Goal: Obtain resource: Download file/media

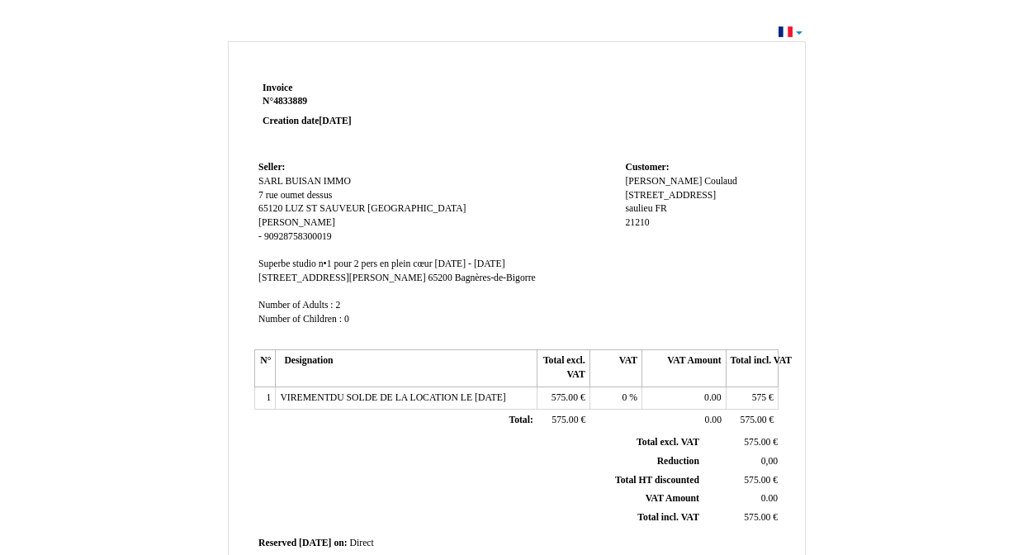
click at [489, 218] on td "Seller: Seller: SARL BUISAN IMMO SARL BUISAN IMMO [GEOGRAPHIC_DATA] oumet dessu…" at bounding box center [437, 251] width 367 height 188
drag, startPoint x: 428, startPoint y: 200, endPoint x: 432, endPoint y: 287, distance: 86.8
click at [432, 287] on td "Seller: Seller: SARL BUISAN IMMO SARL BUISAN IMMO [GEOGRAPHIC_DATA] oumet dessu…" at bounding box center [437, 251] width 367 height 188
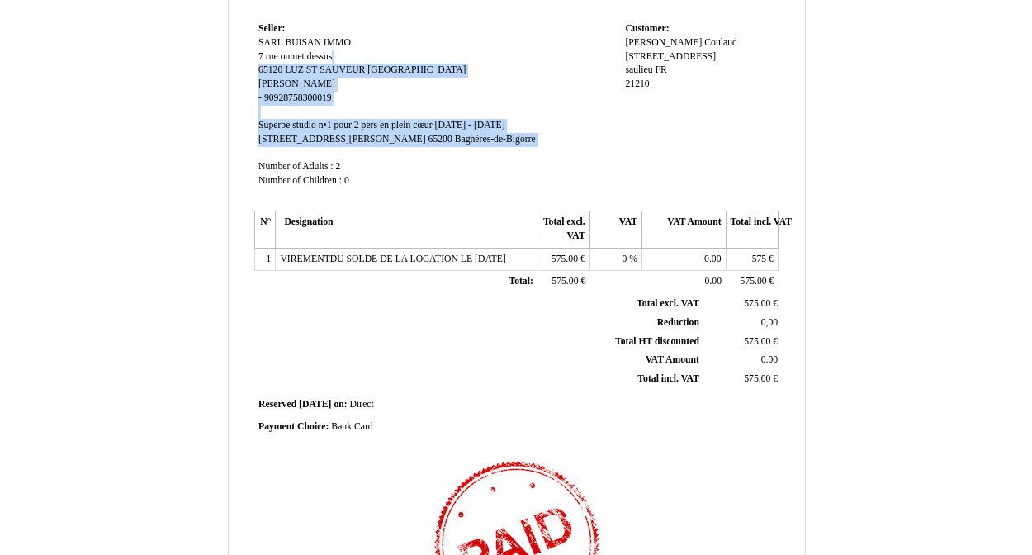
scroll to position [225, 0]
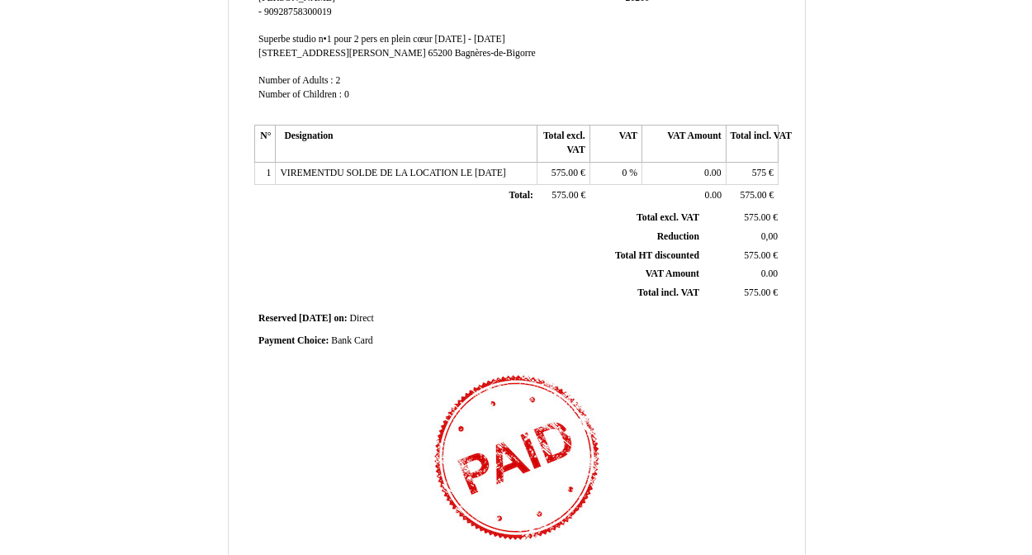
click at [543, 213] on th "Total excl. VAT Total excl. VAT" at bounding box center [480, 218] width 446 height 18
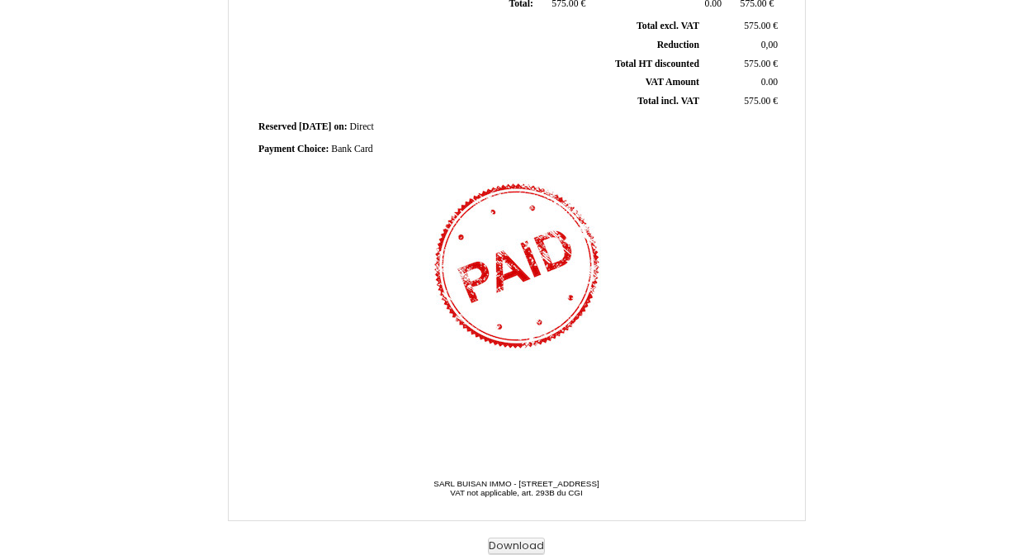
scroll to position [416, 0]
click at [512, 543] on button "Download" at bounding box center [516, 546] width 57 height 17
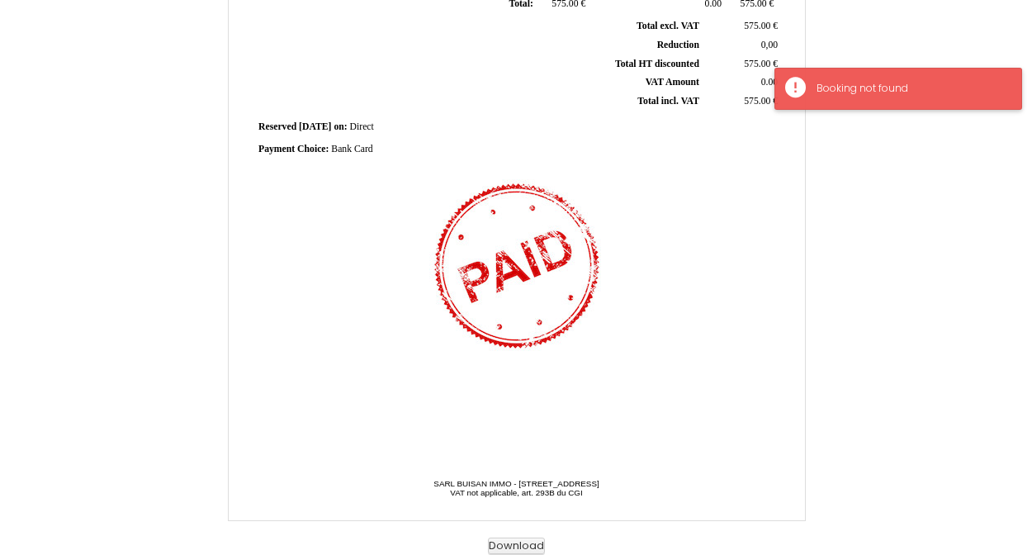
click at [798, 88] on div "Booking not found" at bounding box center [899, 89] width 248 height 42
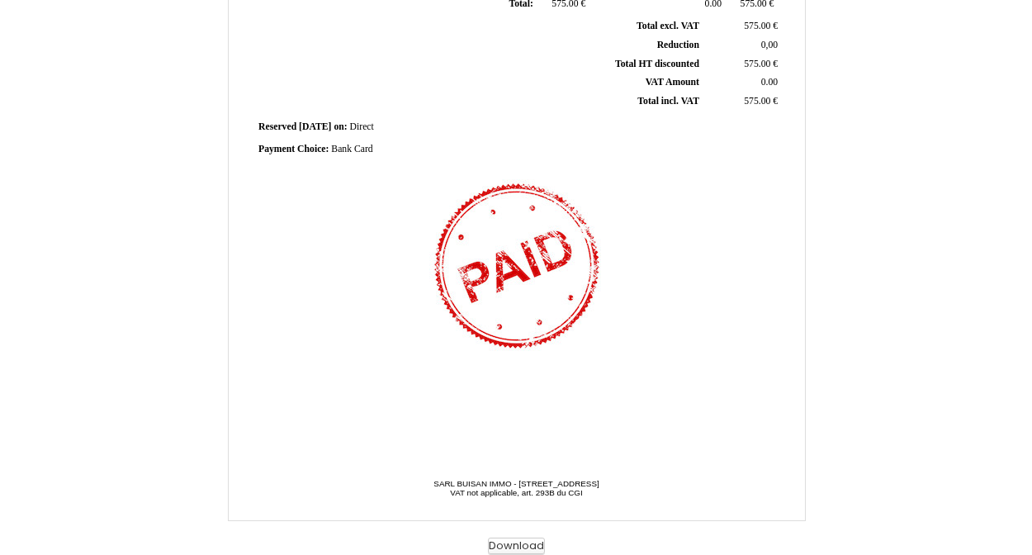
click at [519, 546] on button "Download" at bounding box center [516, 546] width 57 height 17
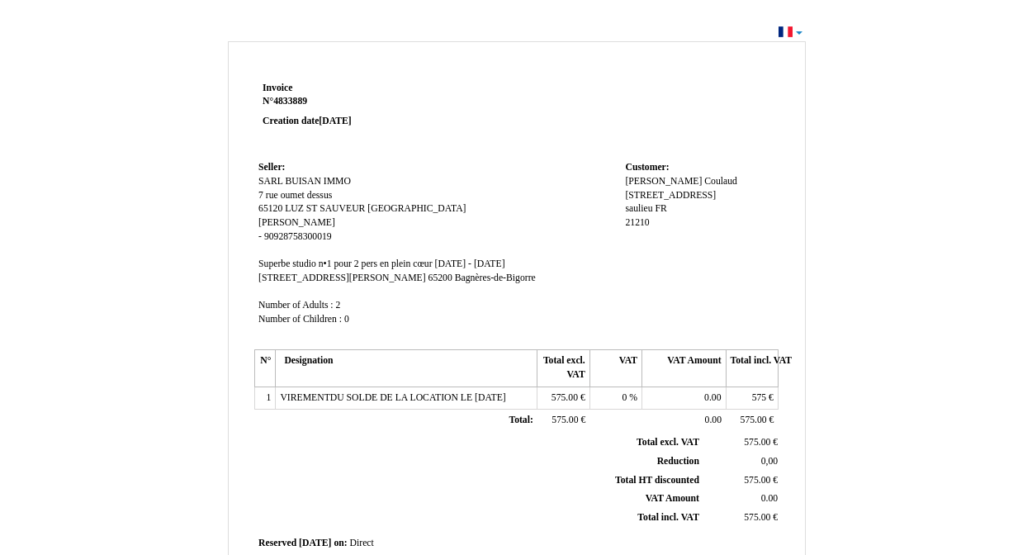
scroll to position [0, 0]
click at [452, 69] on div "Invoice Invoice N° 4833889 4833889 Creation date [DATE] Seller: Seller: SARL BU…" at bounding box center [517, 489] width 578 height 896
click at [798, 33] on div "Invoice Invoice N° 4833889 4833889 Creation date [DATE] Seller: Seller: SARL BU…" at bounding box center [516, 496] width 1032 height 950
click at [605, 103] on td at bounding box center [621, 117] width 315 height 79
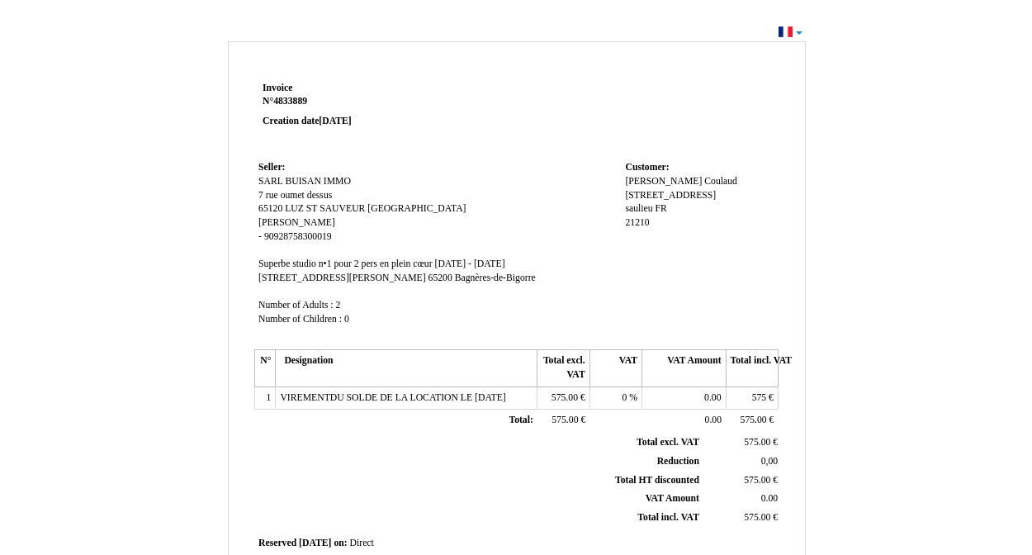
click at [154, 28] on div "Invoice Invoice N° 4833889 4833889 Creation date [DATE] Seller: Seller: SARL BU…" at bounding box center [516, 496] width 1032 height 950
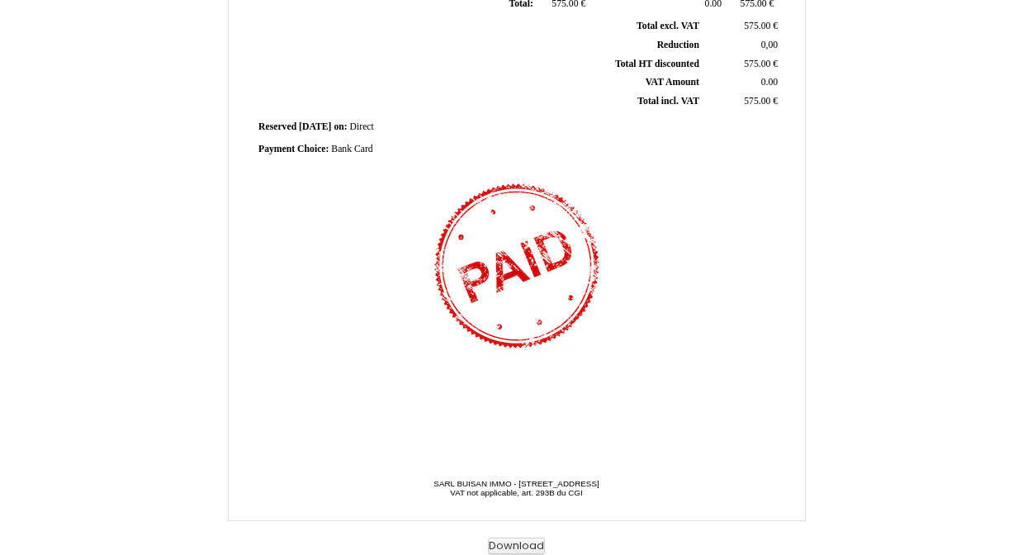
scroll to position [416, 0]
click at [505, 545] on button "Download" at bounding box center [516, 546] width 57 height 17
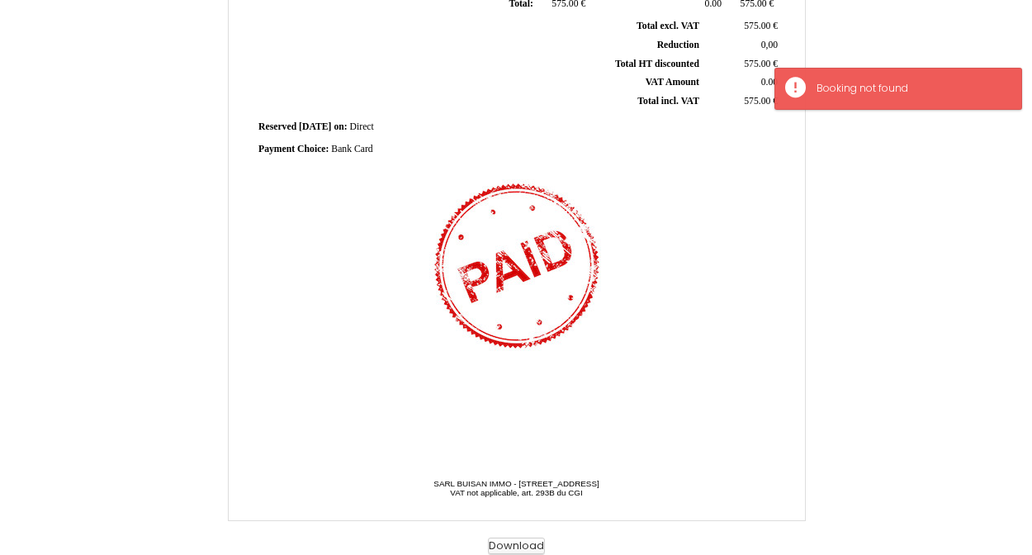
click at [505, 545] on button "Download" at bounding box center [516, 546] width 57 height 17
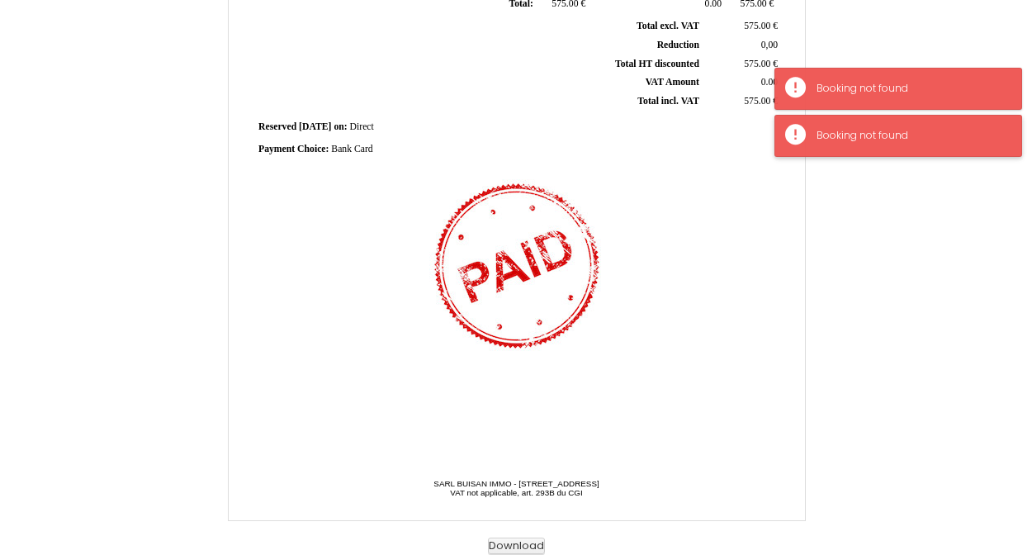
click at [801, 135] on div "Booking not found" at bounding box center [899, 136] width 248 height 42
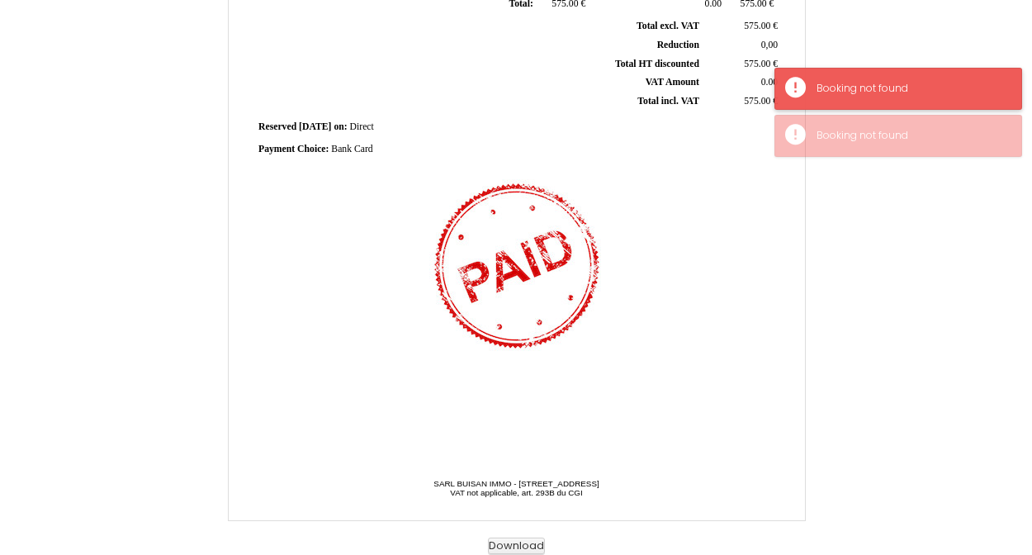
click at [808, 91] on div "Booking not found" at bounding box center [899, 89] width 248 height 42
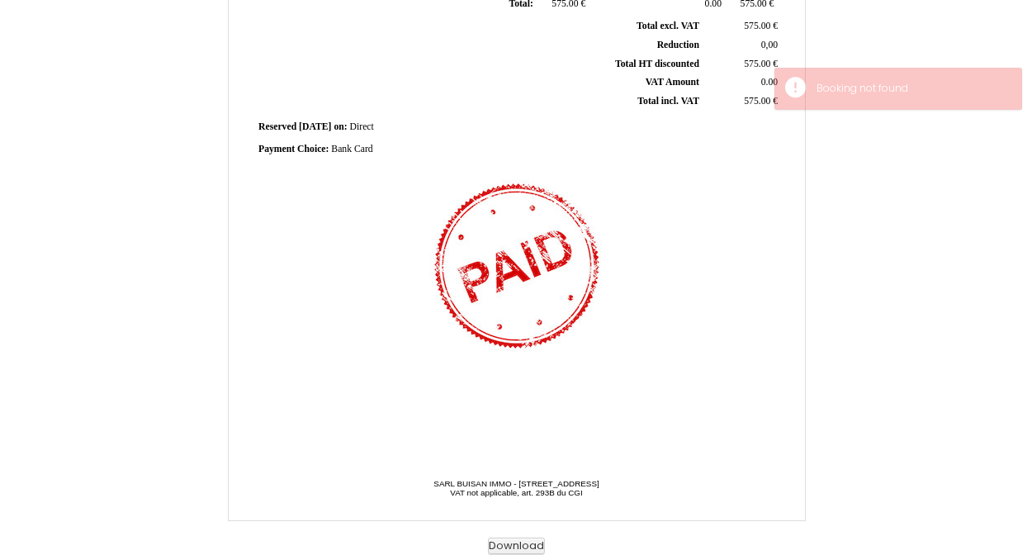
click at [831, 27] on div "Invoice Invoice N° 4833889 4833889 Creation date [DATE] Seller: Seller: SARL BU…" at bounding box center [517, 87] width 966 height 933
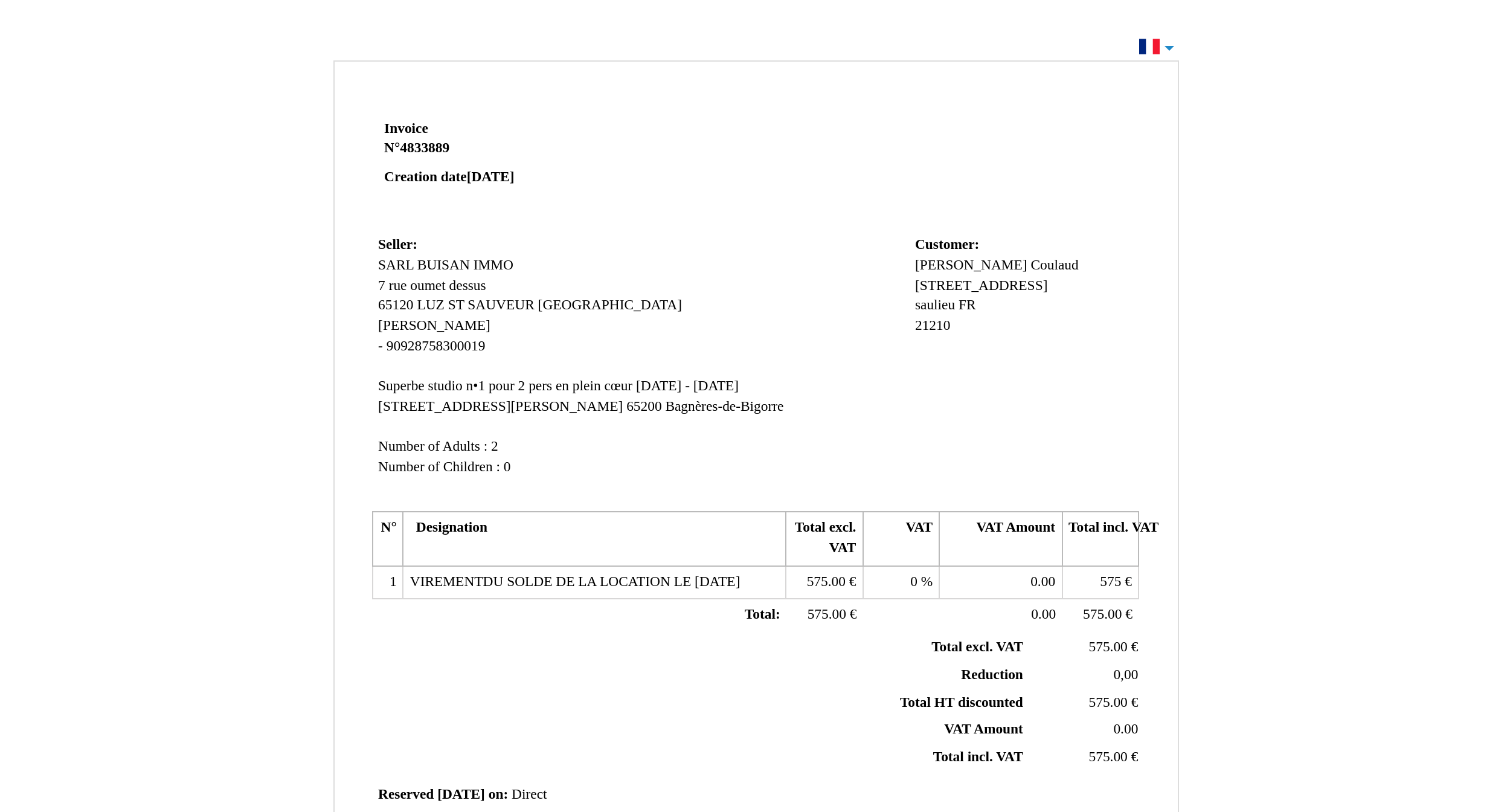
scroll to position [0, 0]
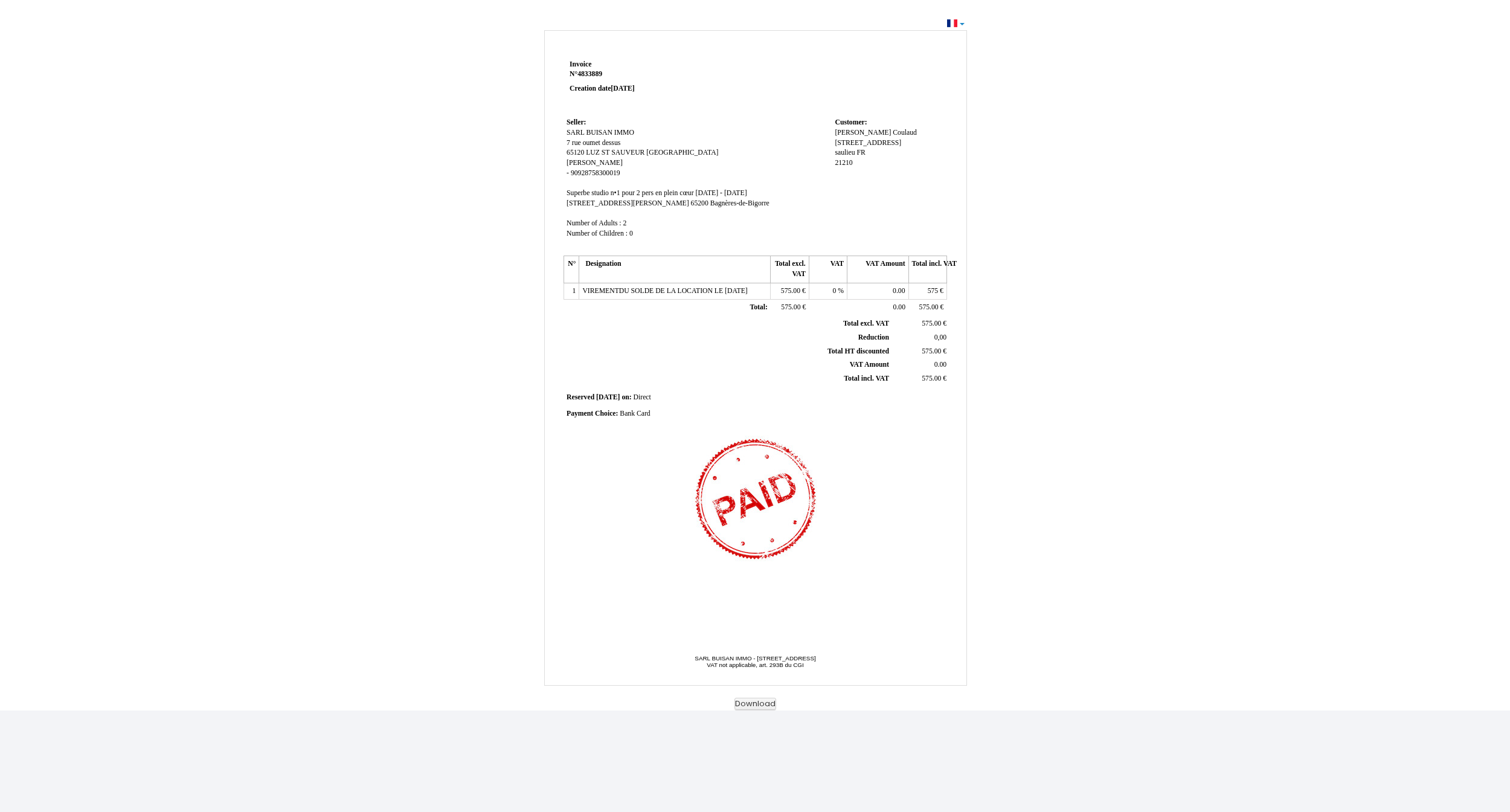
click at [754, 282] on th "VAT" at bounding box center [828, 269] width 38 height 26
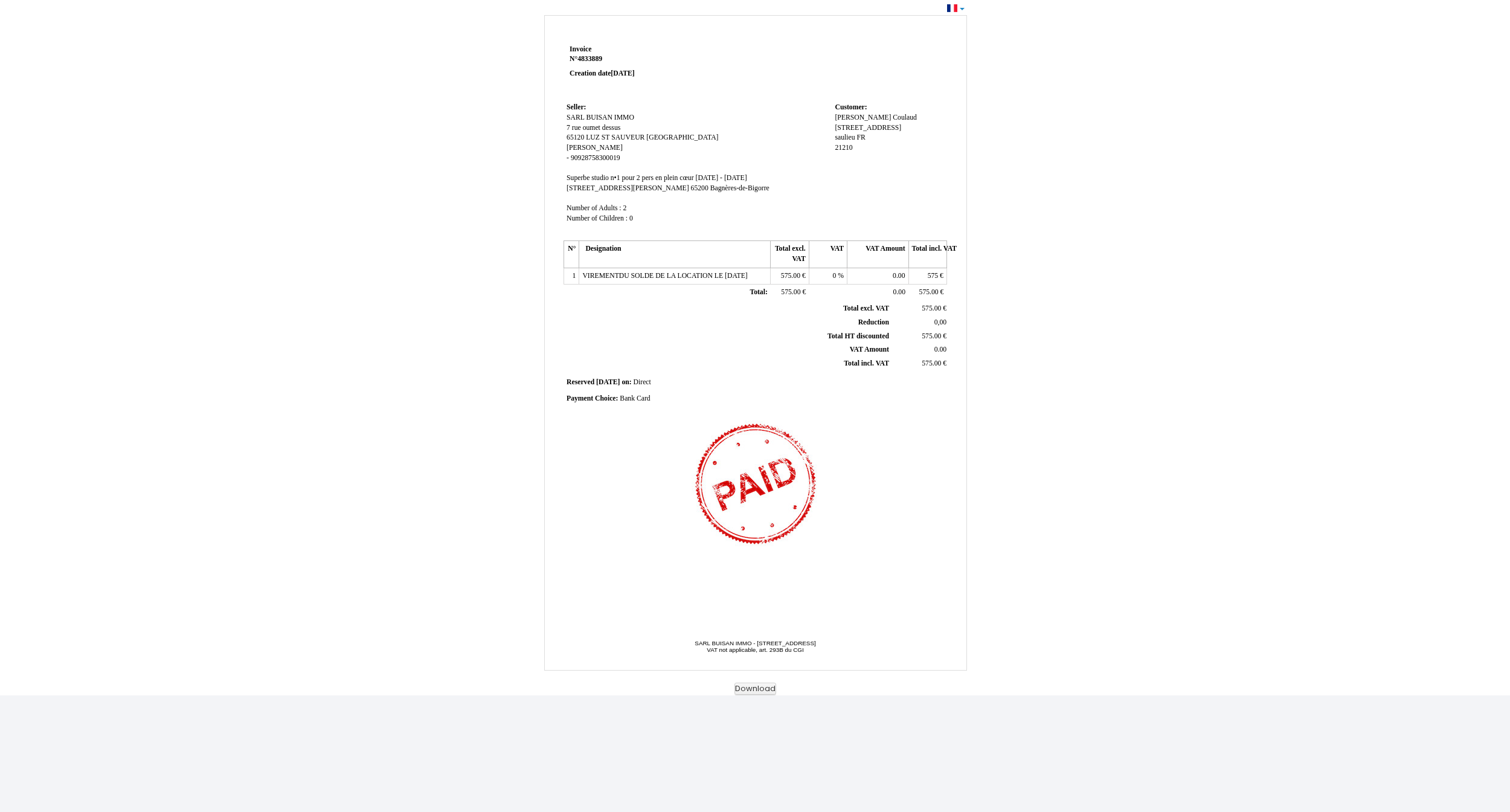
scroll to position [12, 0]
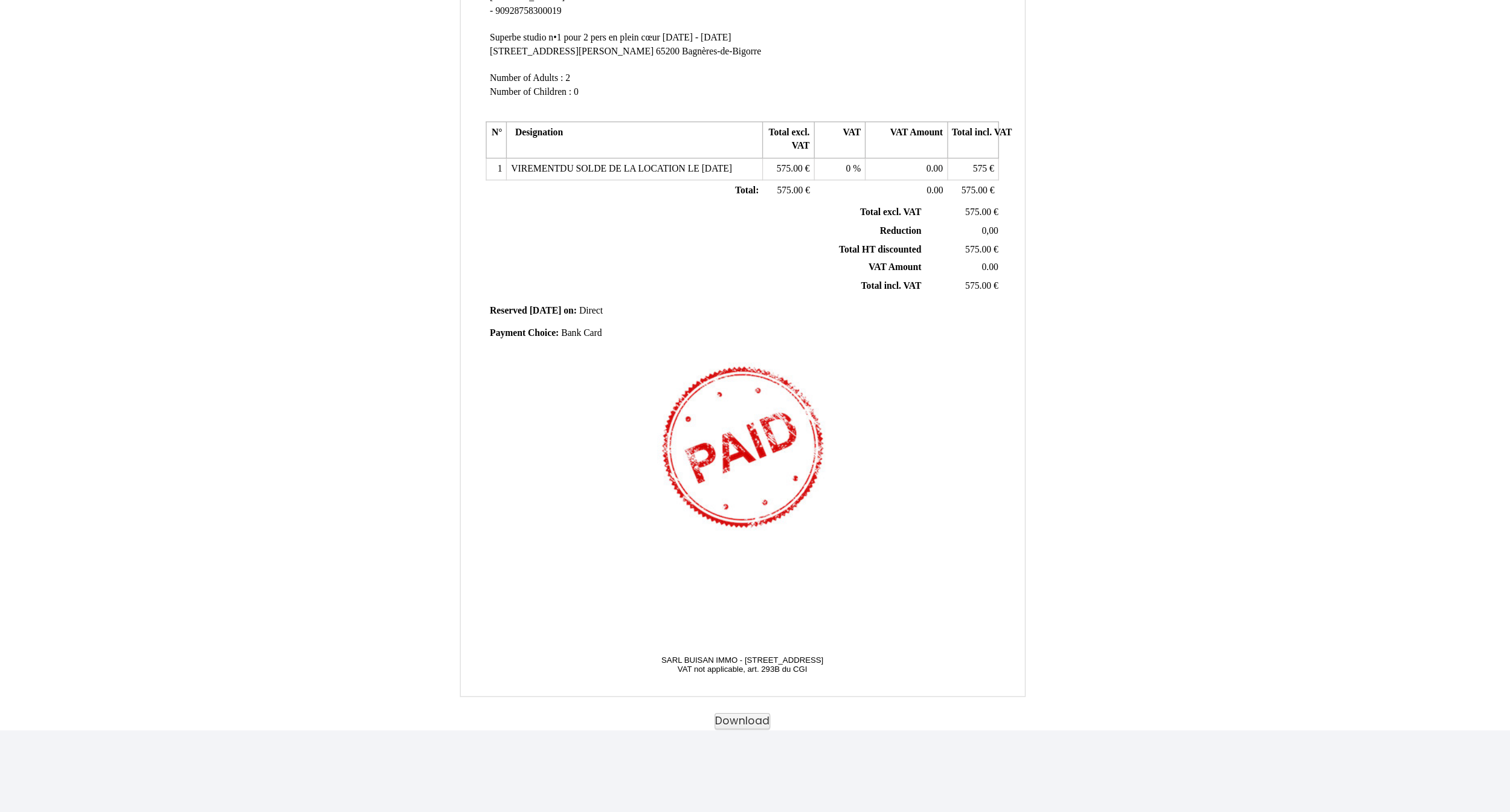
click at [593, 405] on div "Payment Choice: Payment Choice: Bank Card Bank Card" at bounding box center [756, 402] width 378 height 10
click at [754, 357] on span "0.00" at bounding box center [940, 353] width 12 height 8
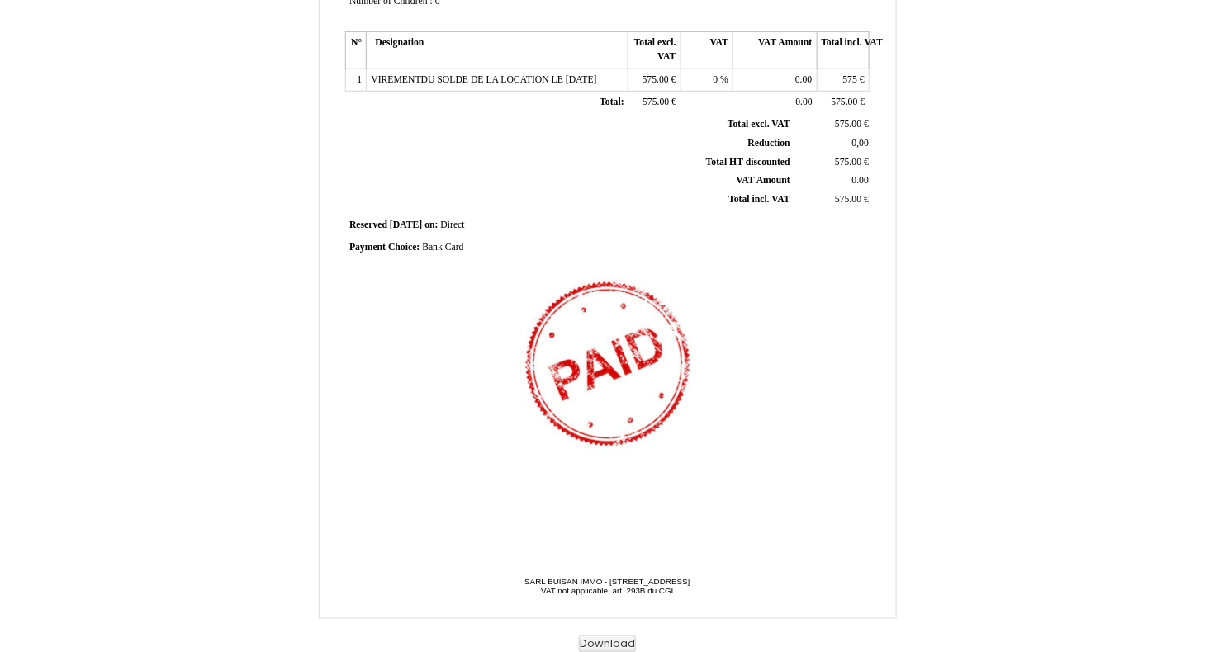
scroll to position [317, 0]
click at [601, 637] on button "Download" at bounding box center [607, 645] width 57 height 17
